Goal: Task Accomplishment & Management: Complete application form

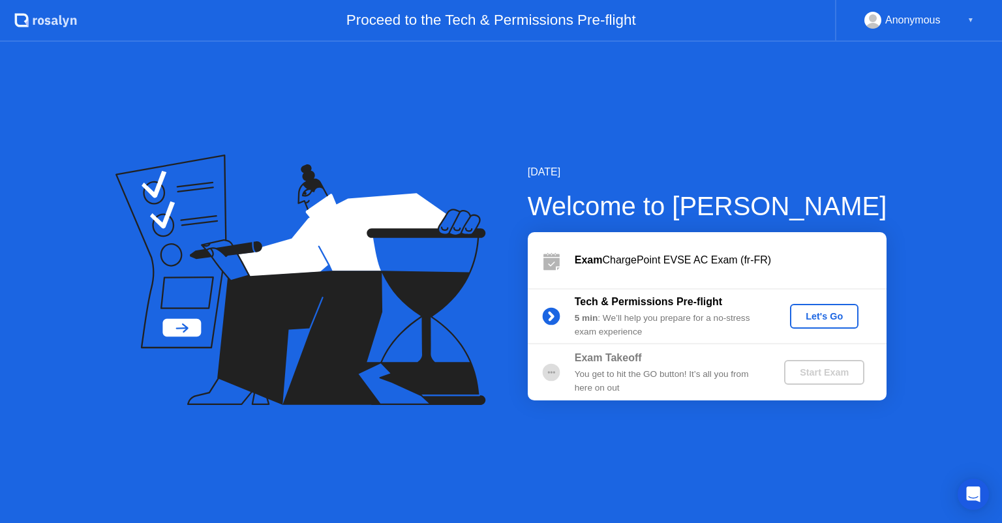
click at [809, 314] on div "Let's Go" at bounding box center [824, 316] width 58 height 10
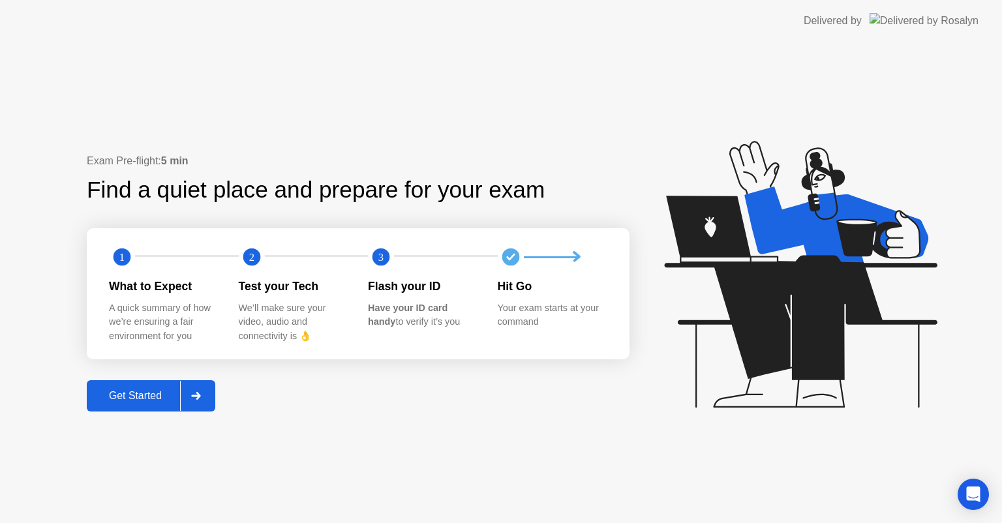
click at [164, 391] on div "Get Started" at bounding box center [135, 396] width 89 height 12
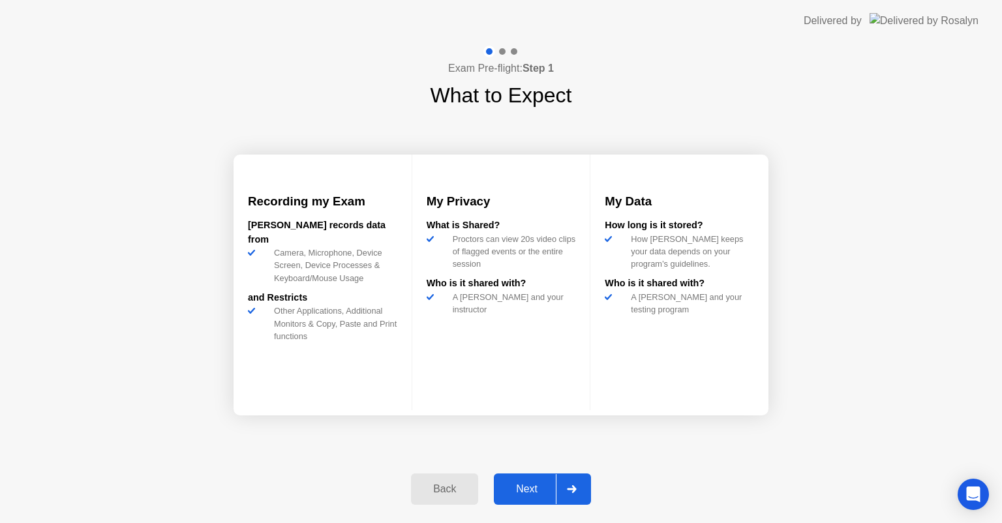
click at [519, 485] on div "Next" at bounding box center [527, 489] width 58 height 12
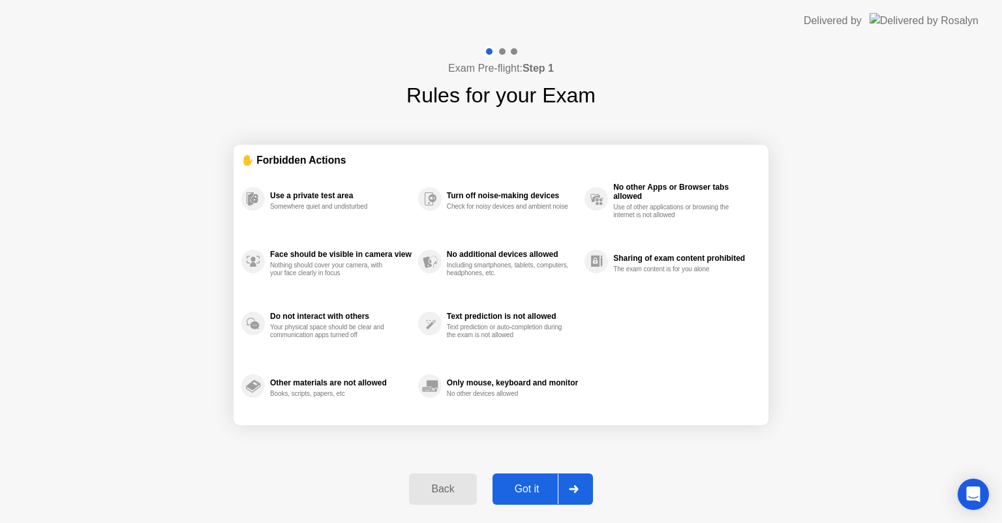
click at [862, 25] on div "Delivered by" at bounding box center [833, 21] width 58 height 16
drag, startPoint x: 406, startPoint y: 99, endPoint x: 455, endPoint y: 100, distance: 48.9
click at [455, 100] on h1 "Rules for your Exam" at bounding box center [500, 95] width 189 height 31
drag, startPoint x: 454, startPoint y: 99, endPoint x: 431, endPoint y: 100, distance: 23.5
click at [453, 99] on h1 "Rules for your Exam" at bounding box center [500, 95] width 189 height 31
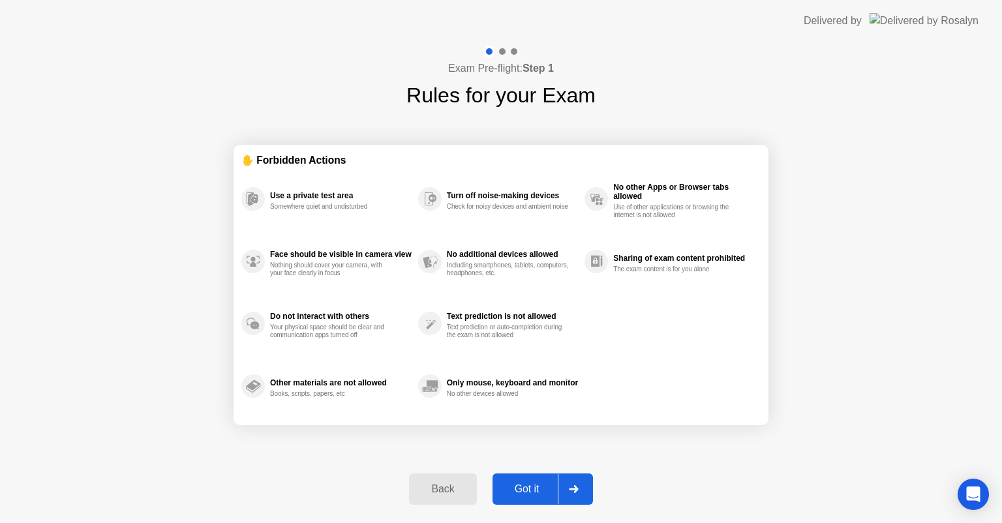
click at [431, 100] on h1 "Rules for your Exam" at bounding box center [500, 95] width 189 height 31
click at [530, 487] on div "Got it" at bounding box center [526, 489] width 61 height 12
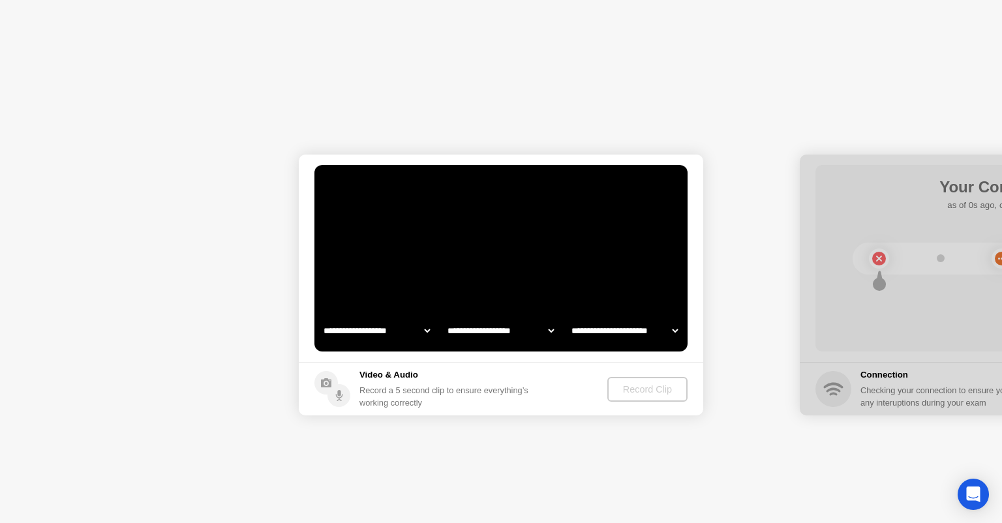
select select "**********"
select select "*******"
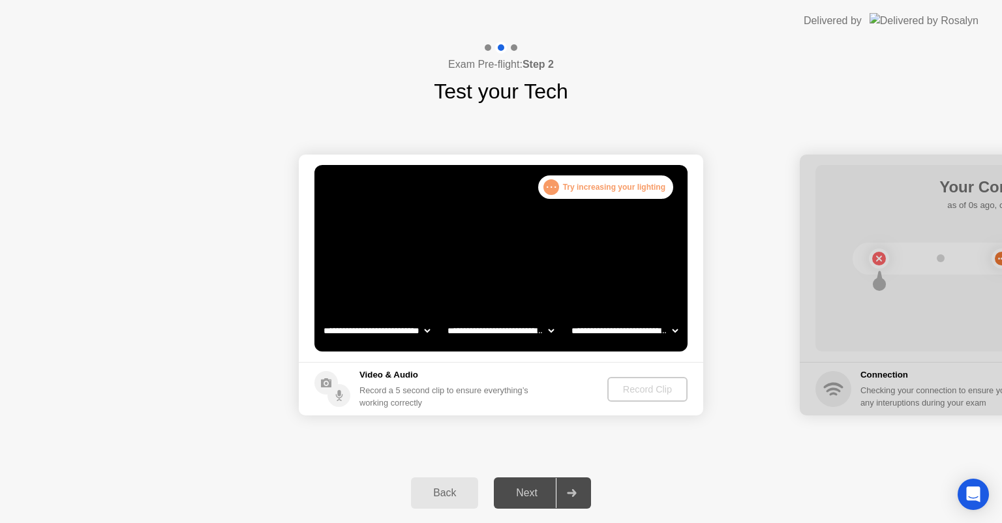
click at [709, 451] on div "**********" at bounding box center [501, 285] width 1002 height 356
click at [641, 389] on div "Record Clip" at bounding box center [648, 389] width 70 height 10
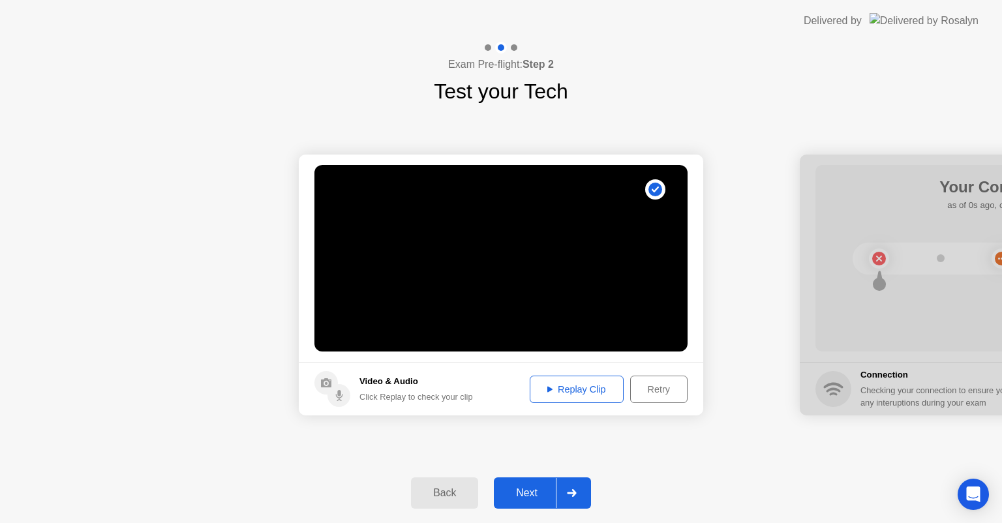
click at [579, 391] on div "Replay Clip" at bounding box center [576, 389] width 85 height 10
click at [524, 487] on div "Next" at bounding box center [527, 493] width 58 height 12
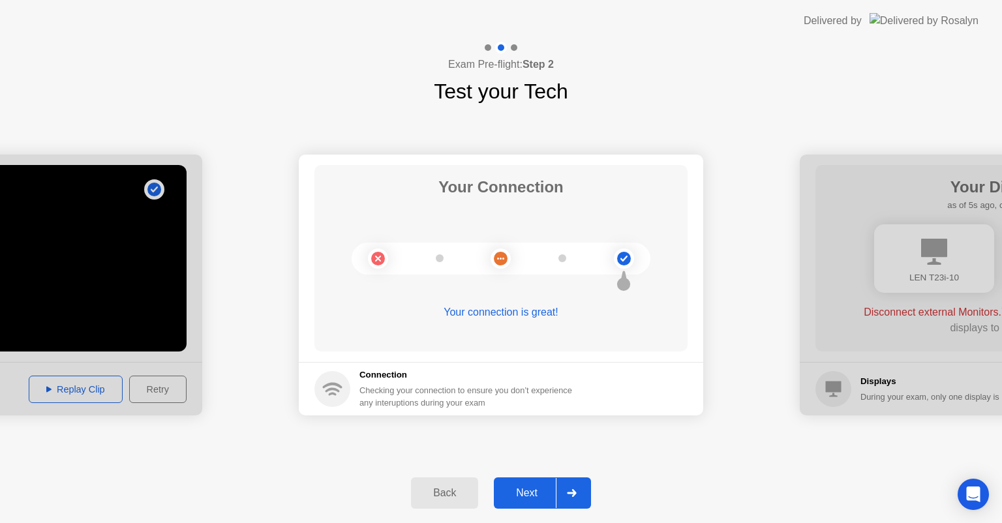
click at [628, 264] on circle at bounding box center [624, 259] width 20 height 20
click at [536, 484] on button "Next" at bounding box center [542, 492] width 97 height 31
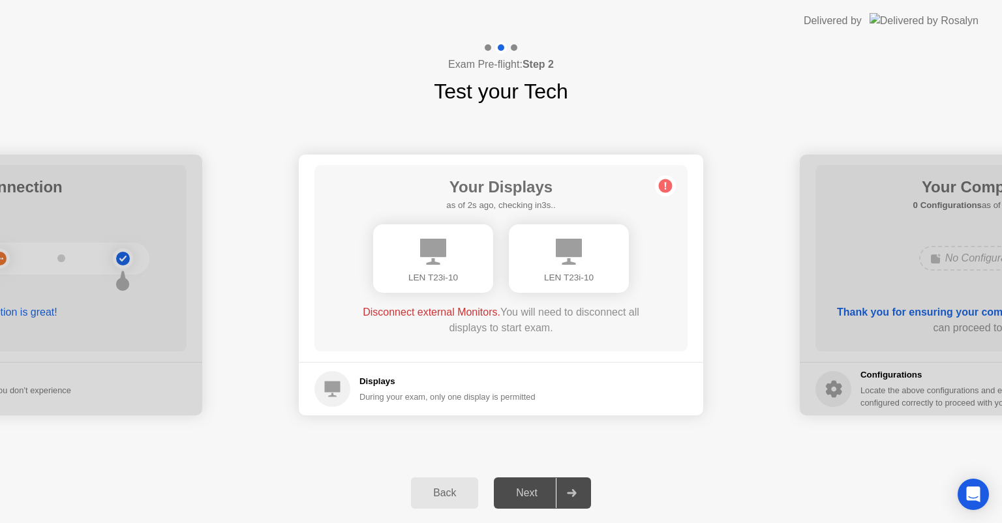
click at [428, 272] on div "LEN T23i-10" at bounding box center [433, 277] width 99 height 13
click at [553, 252] on div "LEN T23i-10" at bounding box center [569, 258] width 120 height 68
click at [480, 402] on div "During your exam, only one display is permitted" at bounding box center [447, 397] width 176 height 12
click at [395, 399] on div "During your exam, only one display is permitted" at bounding box center [447, 397] width 176 height 12
click at [463, 262] on div at bounding box center [433, 258] width 120 height 68
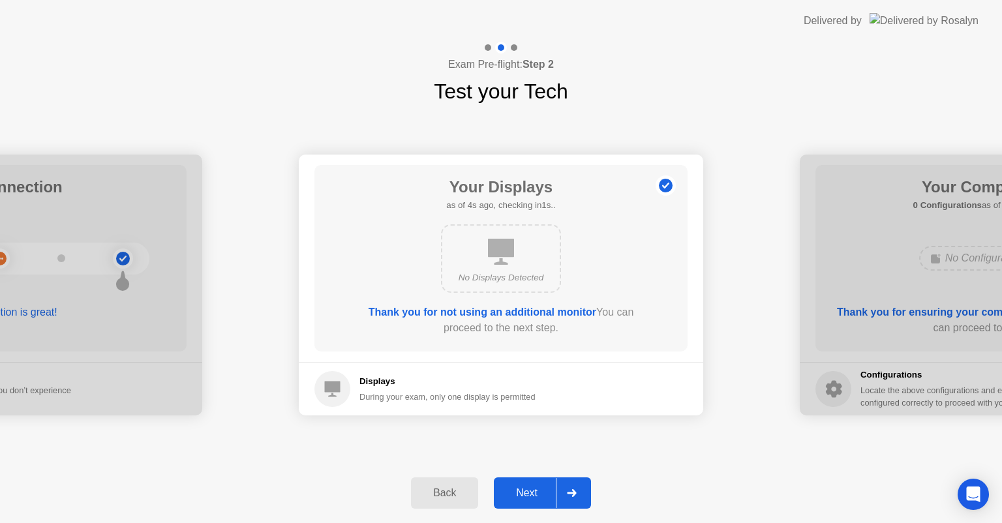
click at [534, 491] on div "Next" at bounding box center [527, 493] width 58 height 12
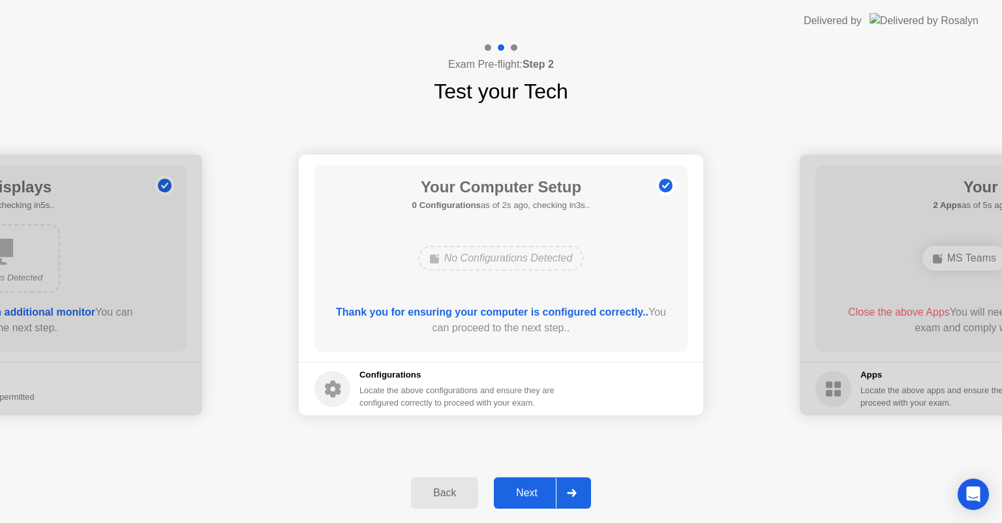
click at [527, 495] on div "Next" at bounding box center [527, 493] width 58 height 12
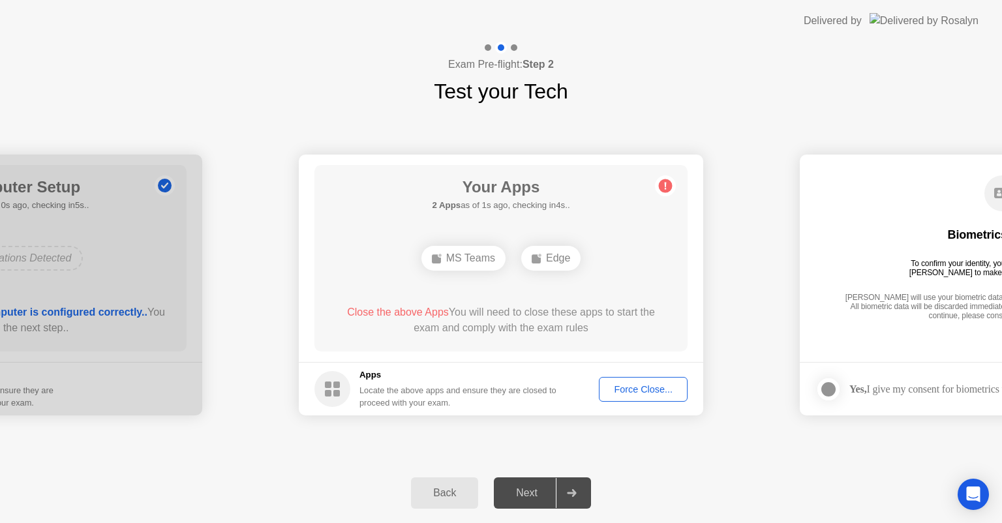
click at [476, 264] on div "MS Teams" at bounding box center [463, 258] width 84 height 25
click at [402, 309] on span "Close the above Apps" at bounding box center [398, 312] width 102 height 11
click at [646, 387] on div "Force Close..." at bounding box center [643, 389] width 80 height 10
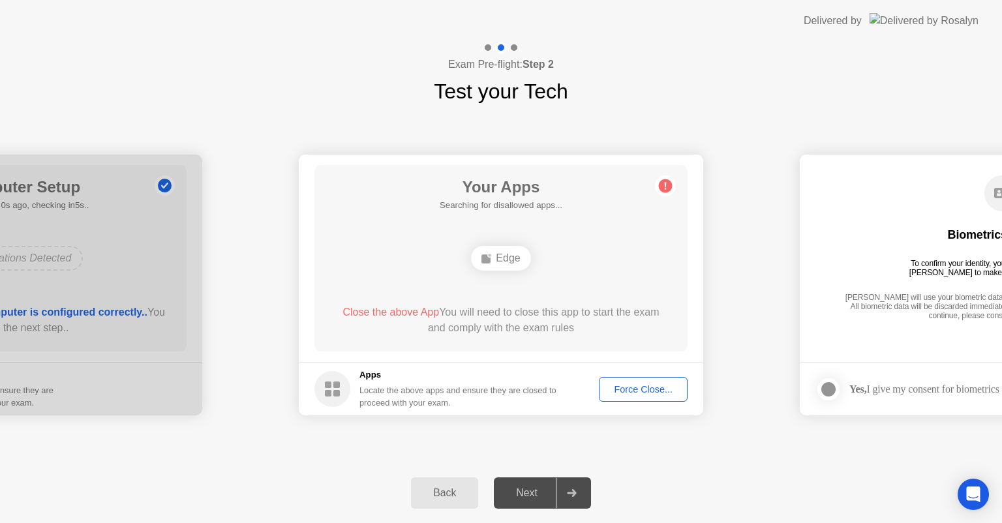
click at [655, 393] on div "Force Close..." at bounding box center [643, 389] width 80 height 10
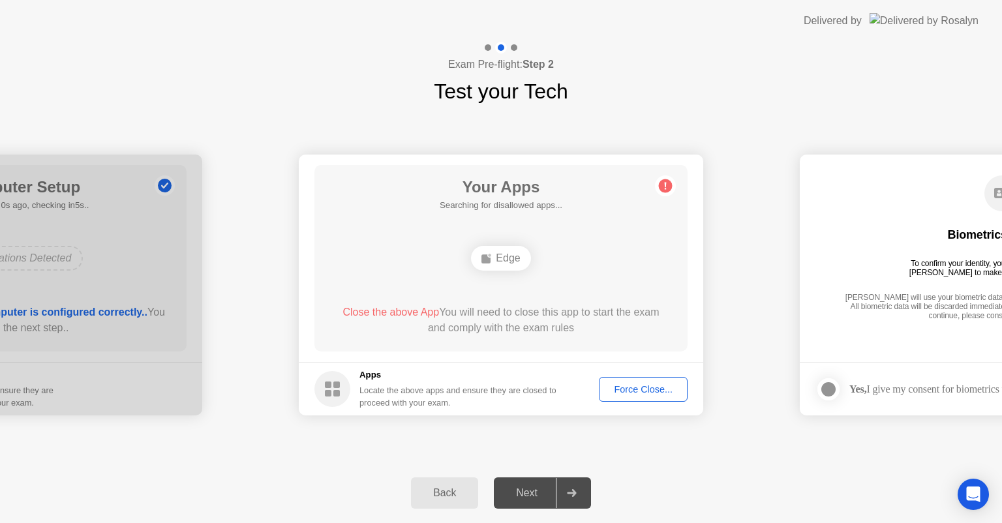
click at [628, 387] on div "Force Close..." at bounding box center [643, 389] width 80 height 10
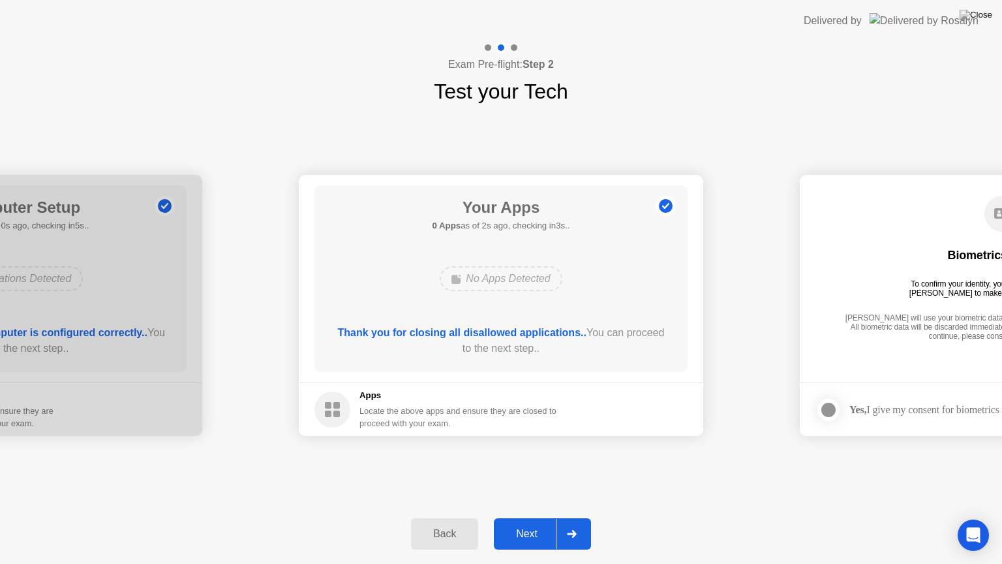
click at [521, 523] on div "Next" at bounding box center [527, 534] width 58 height 12
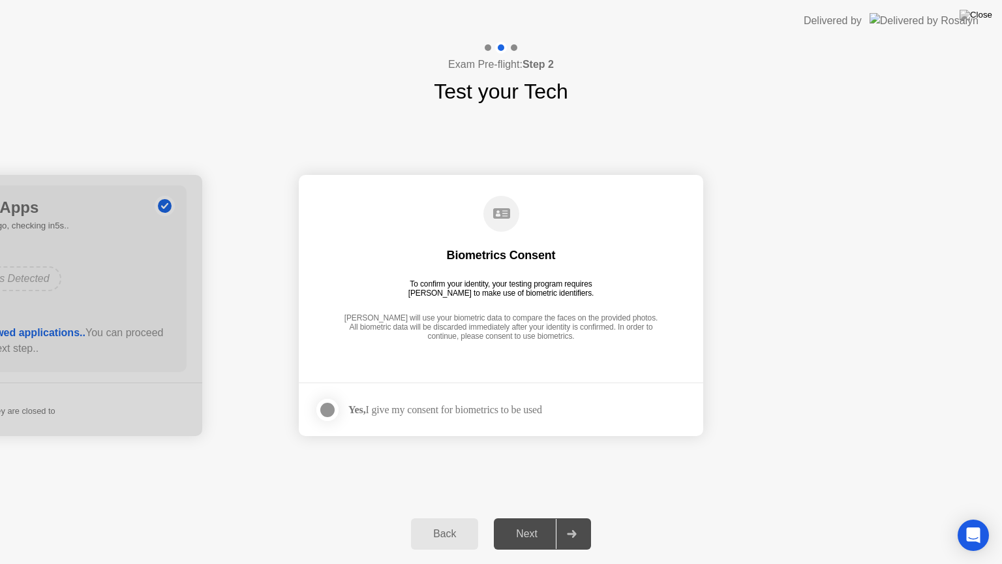
click at [468, 406] on div "Yes, I give my consent for biometrics to be used" at bounding box center [445, 409] width 194 height 12
click at [327, 414] on div at bounding box center [328, 410] width 16 height 16
click at [543, 521] on button "Next" at bounding box center [542, 533] width 97 height 31
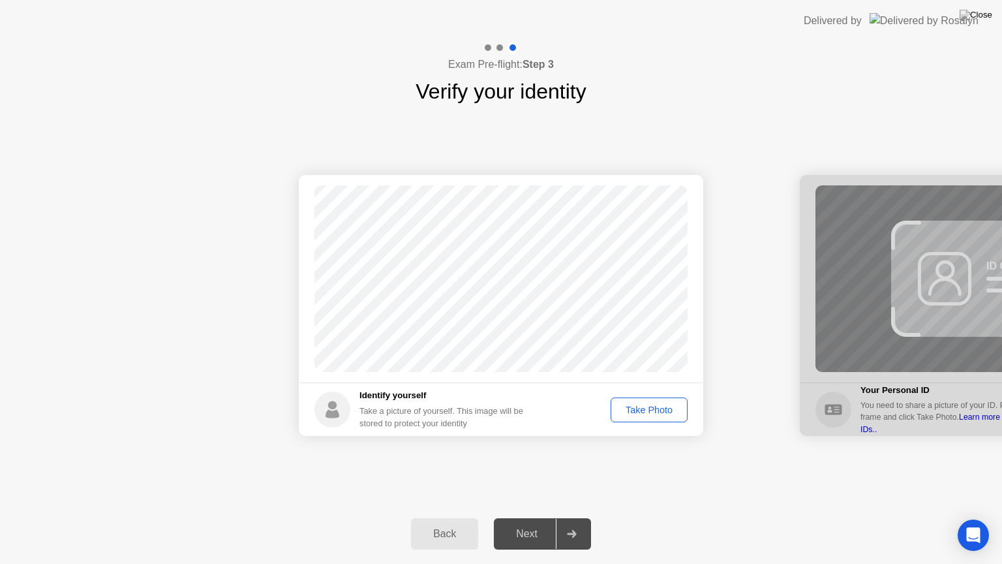
click at [646, 409] on div "Take Photo" at bounding box center [649, 409] width 68 height 10
click at [540, 523] on div "Next" at bounding box center [527, 534] width 58 height 12
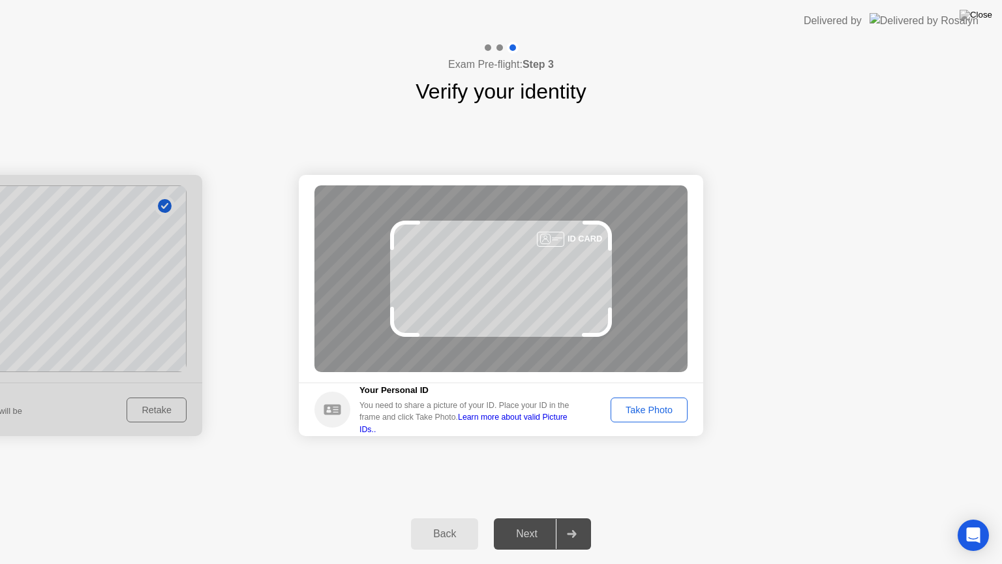
click at [639, 404] on div "Take Photo" at bounding box center [649, 409] width 68 height 10
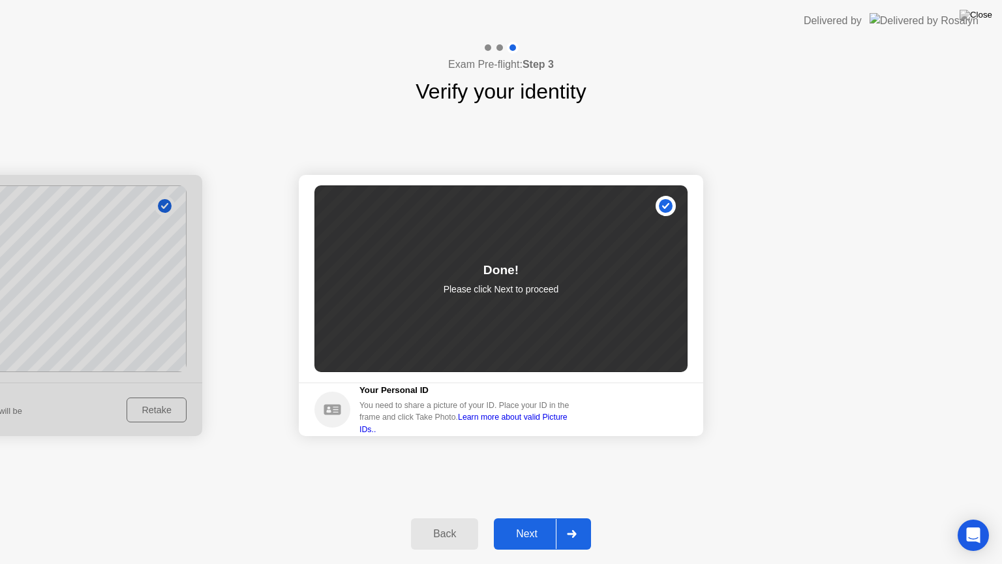
click at [534, 523] on button "Next" at bounding box center [542, 533] width 97 height 31
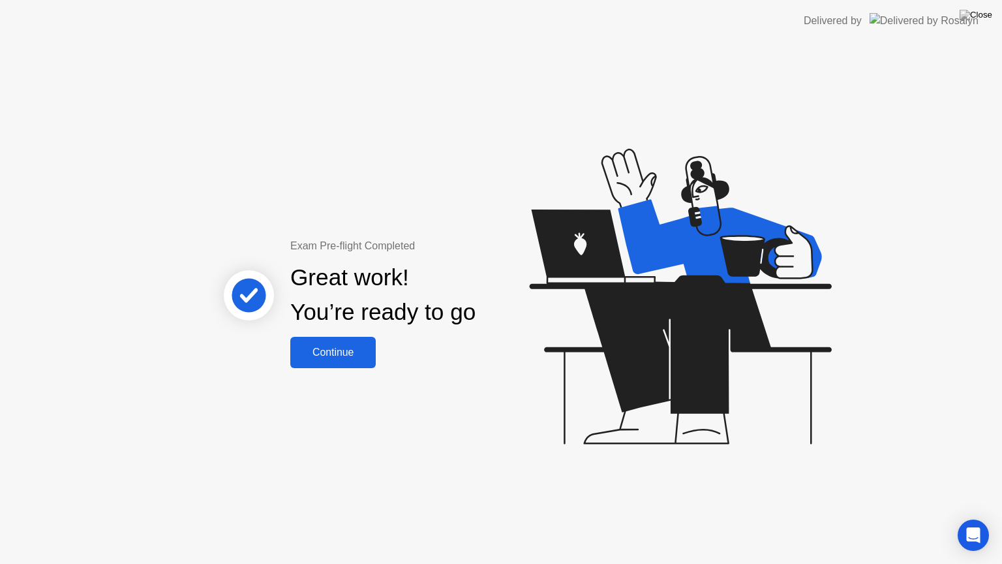
click at [341, 354] on div "Continue" at bounding box center [333, 352] width 78 height 12
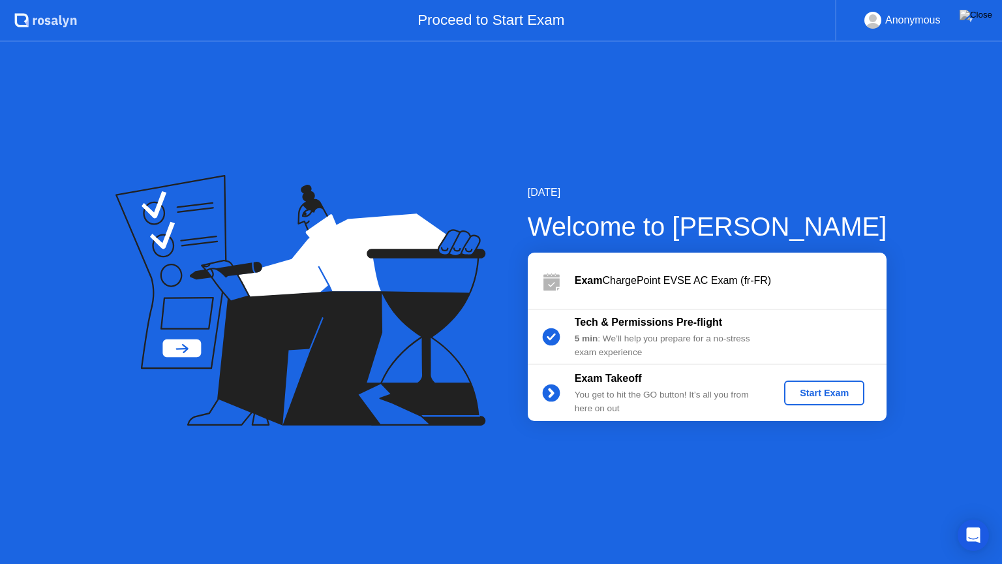
click at [834, 393] on div "Start Exam" at bounding box center [824, 392] width 70 height 10
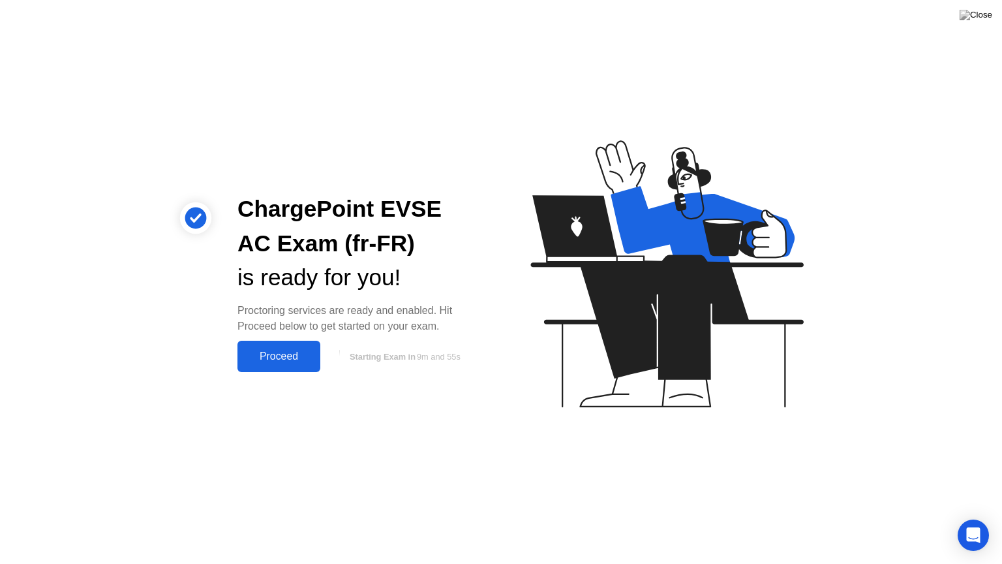
click at [303, 357] on div "Proceed" at bounding box center [278, 356] width 75 height 12
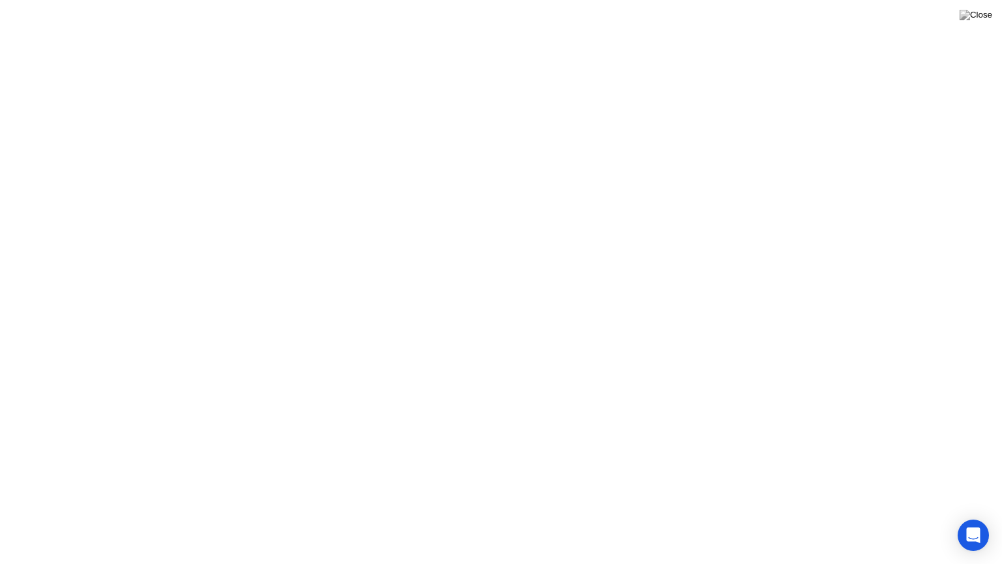
click video
click div
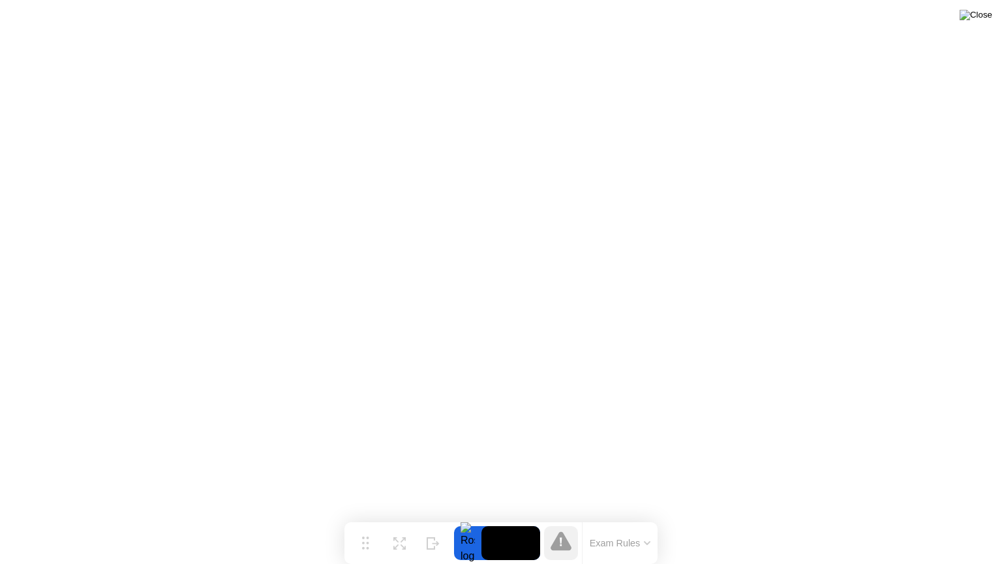
click at [981, 20] on img at bounding box center [976, 15] width 33 height 10
click at [402, 523] on icon at bounding box center [403, 541] width 5 height 5
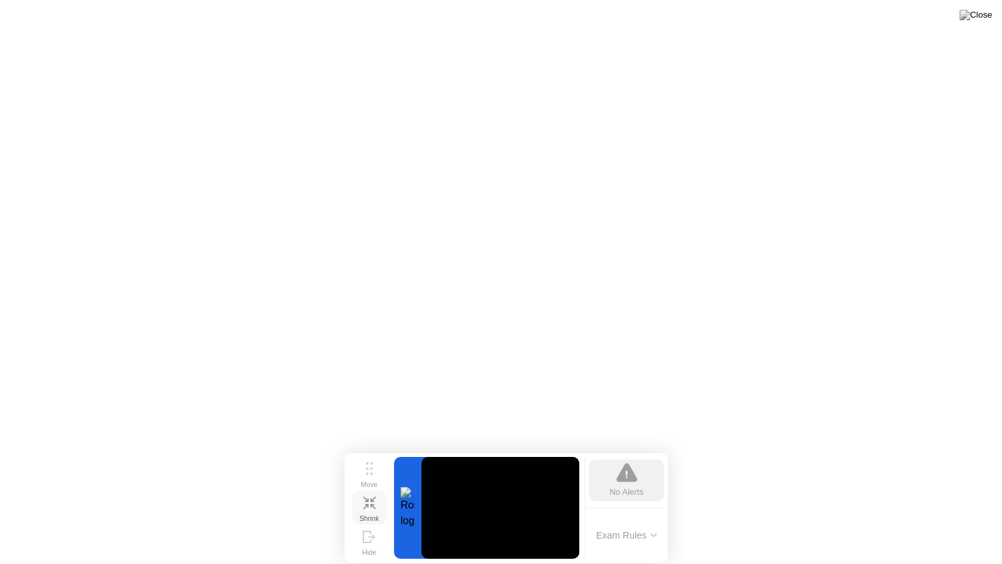
click at [368, 504] on icon at bounding box center [369, 502] width 12 height 12
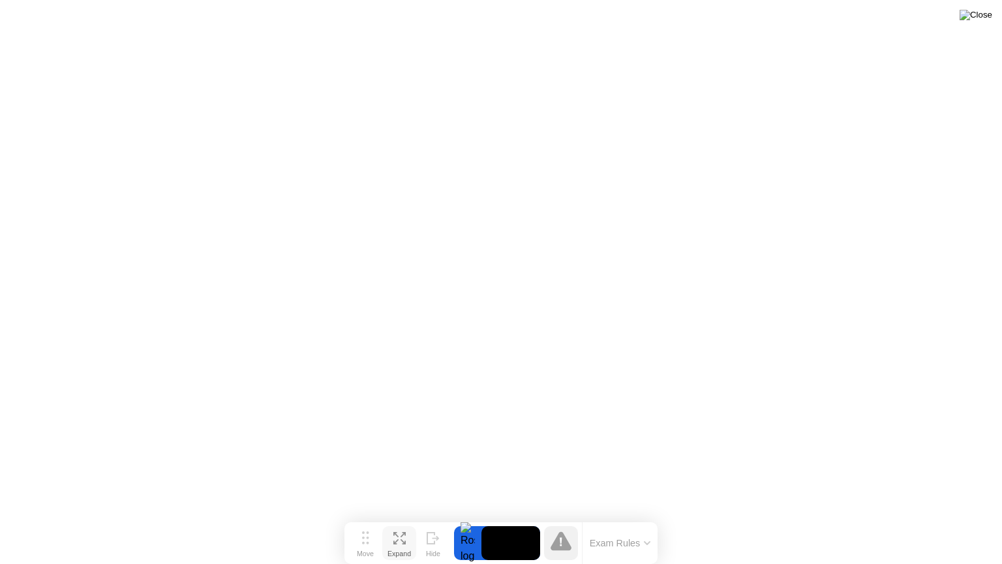
click at [984, 16] on img at bounding box center [976, 15] width 33 height 10
click at [563, 523] on icon at bounding box center [561, 540] width 21 height 19
click at [362, 523] on icon at bounding box center [365, 537] width 7 height 13
click at [364, 523] on icon at bounding box center [365, 537] width 7 height 13
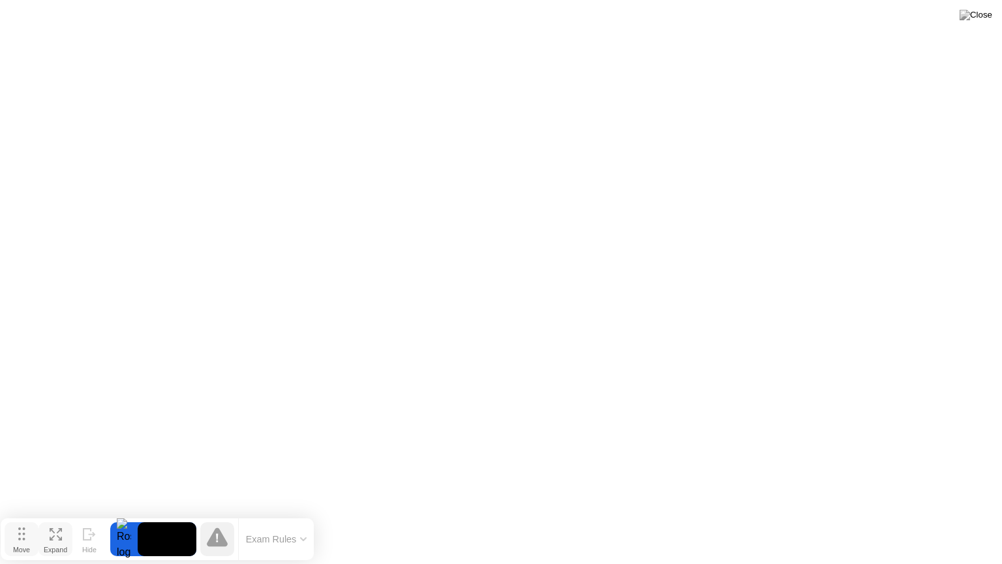
drag, startPoint x: 371, startPoint y: 538, endPoint x: 27, endPoint y: 534, distance: 343.8
click at [27, 523] on button "Move" at bounding box center [22, 539] width 34 height 34
click at [87, 523] on icon at bounding box center [89, 534] width 13 height 12
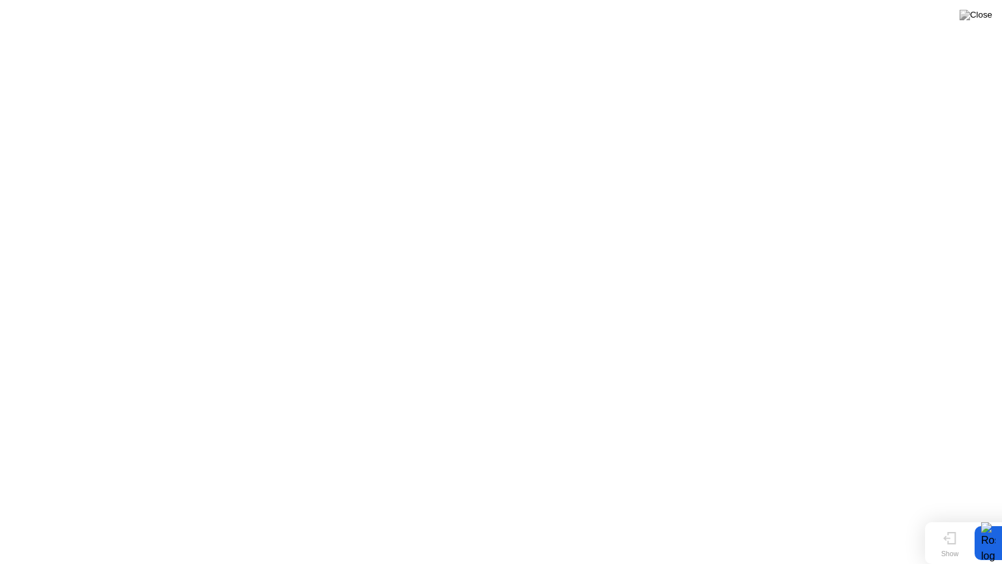
click at [952, 523] on icon at bounding box center [949, 538] width 13 height 12
click at [618, 523] on button "Exam Rules" at bounding box center [620, 543] width 69 height 12
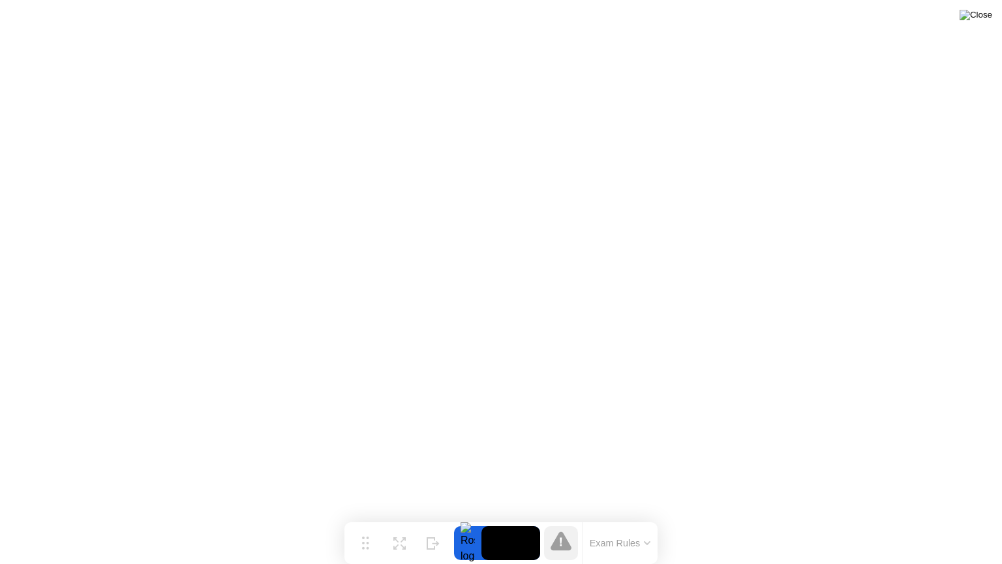
click at [992, 16] on img at bounding box center [976, 15] width 33 height 10
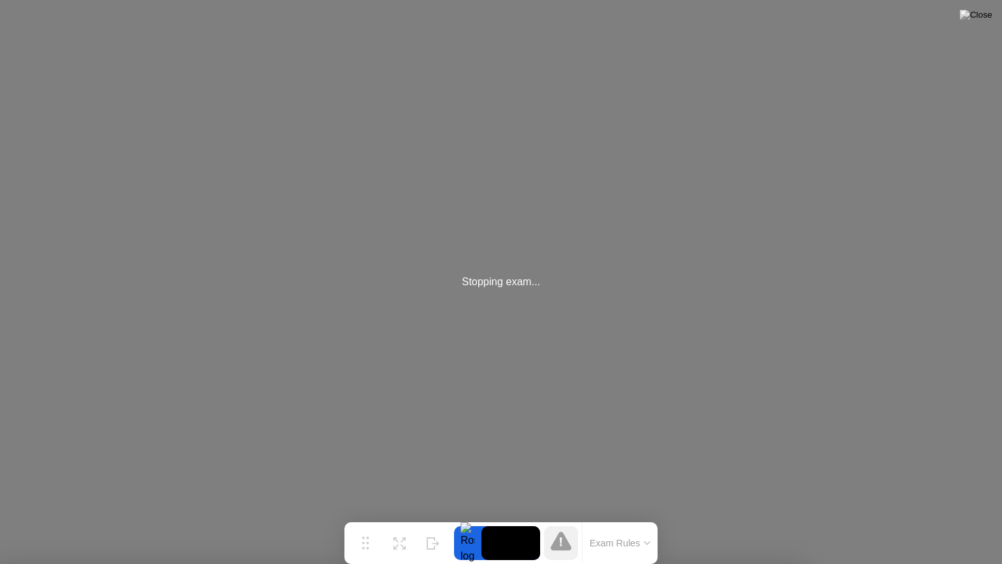
click at [259, 523] on div at bounding box center [501, 564] width 1002 height 0
click at [412, 372] on div "Stopping exam..." at bounding box center [501, 282] width 1002 height 564
click at [973, 8] on button at bounding box center [975, 15] width 39 height 17
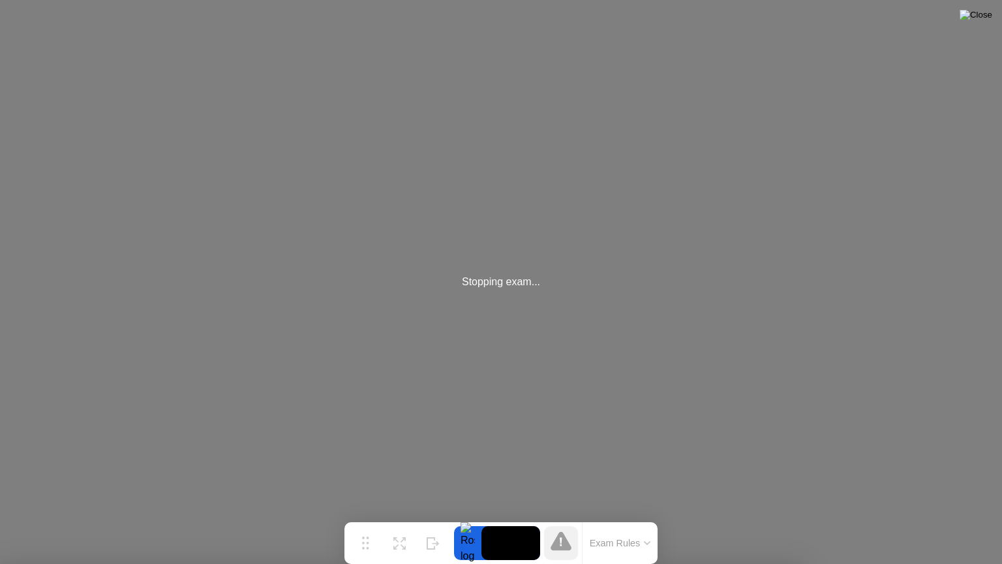
click at [986, 18] on img at bounding box center [976, 15] width 33 height 10
click at [517, 370] on div "Stopping exam..." at bounding box center [501, 282] width 1002 height 564
click at [624, 523] on button "Exam Rules" at bounding box center [620, 543] width 69 height 12
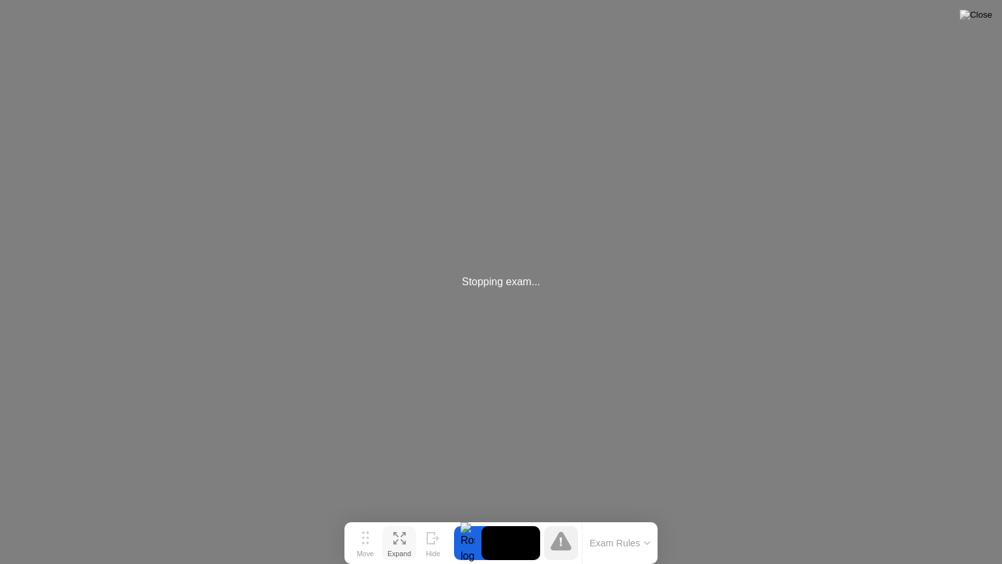
click at [409, 523] on button "Expand" at bounding box center [399, 543] width 34 height 34
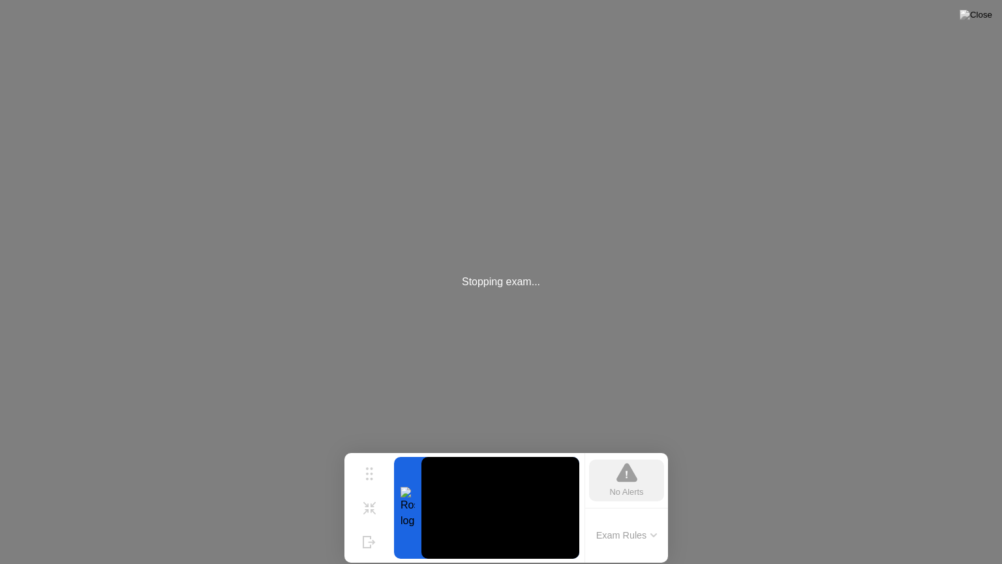
click at [547, 521] on video at bounding box center [500, 508] width 158 height 102
click at [405, 509] on div at bounding box center [407, 508] width 27 height 102
click at [232, 439] on div "Stopping exam..." at bounding box center [501, 282] width 1002 height 564
click at [149, 461] on div "Stopping exam..." at bounding box center [501, 282] width 1002 height 564
